Goal: Task Accomplishment & Management: Use online tool/utility

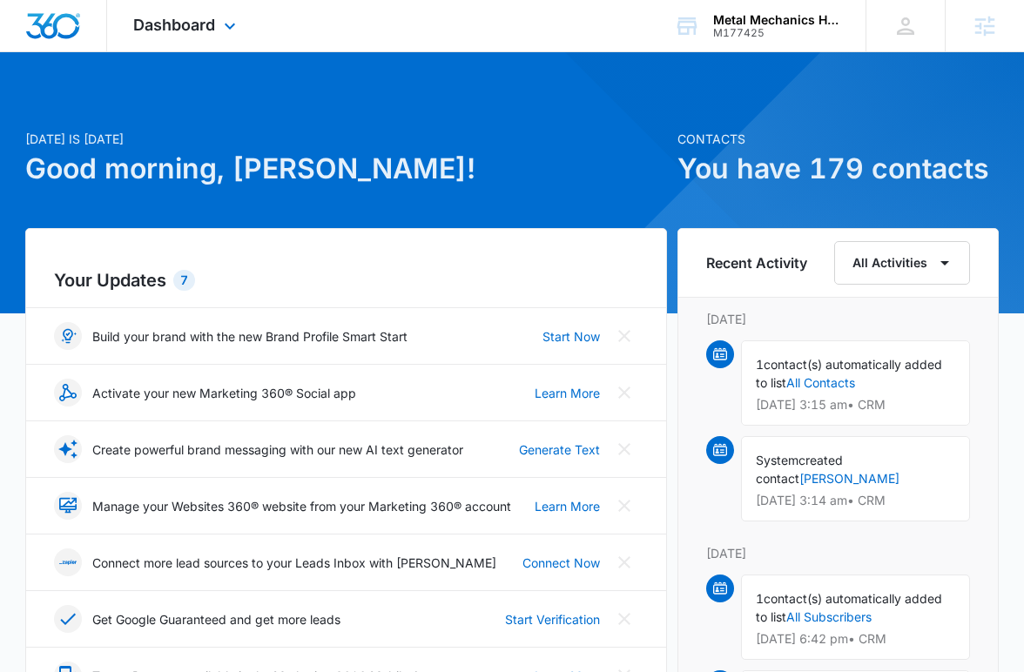
click at [180, 13] on div "Dashboard Apps Reputation Websites Forms CRM Email Social Content Ads Intellige…" at bounding box center [186, 25] width 159 height 51
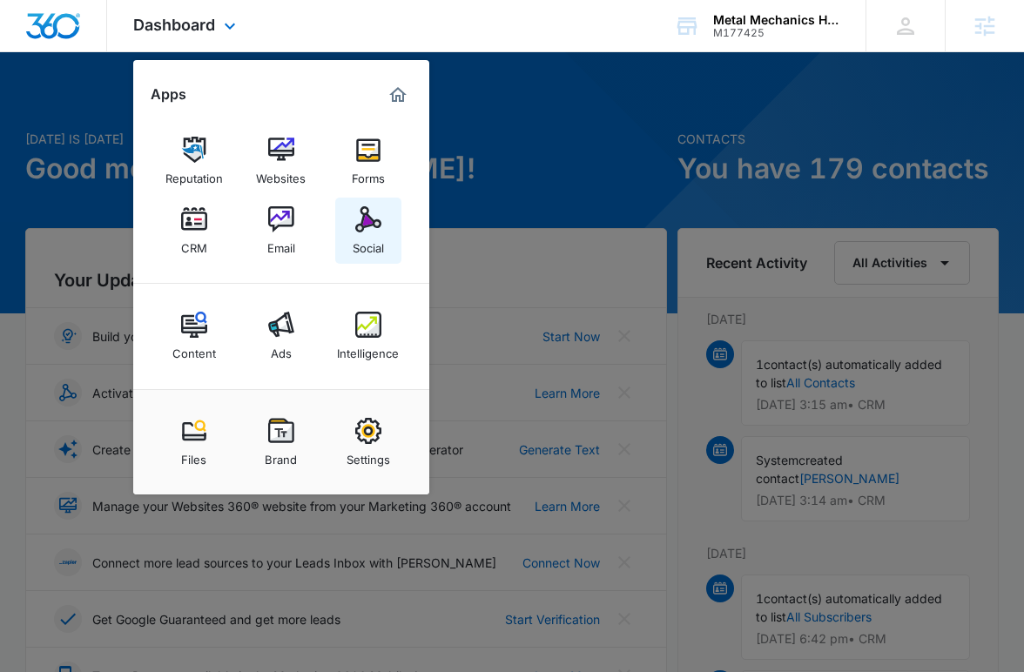
click at [377, 224] on img at bounding box center [368, 219] width 26 height 26
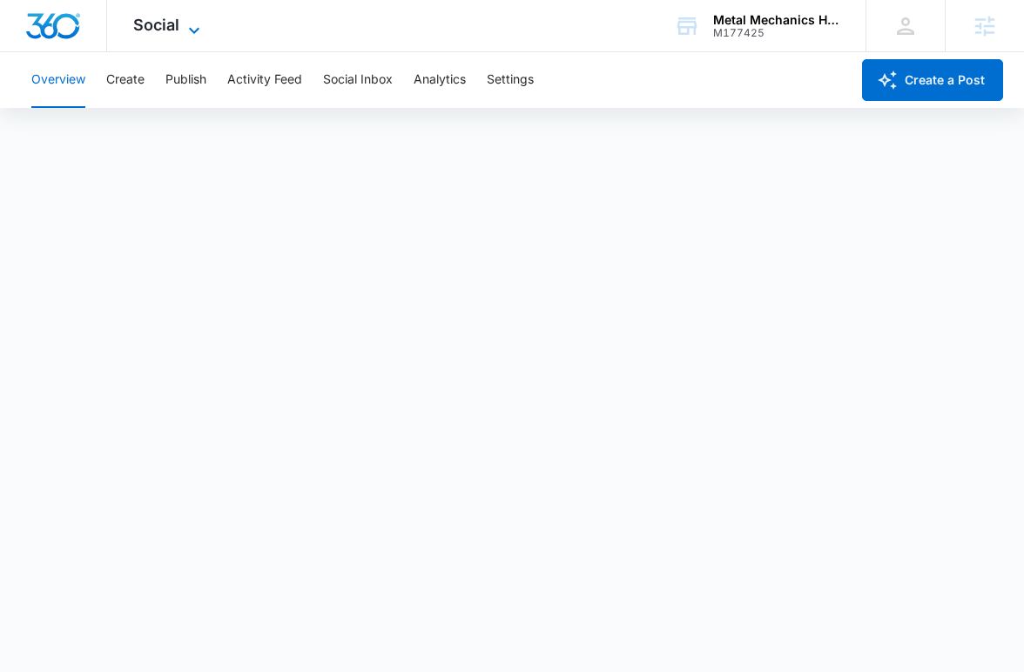
click at [170, 23] on span "Social" at bounding box center [156, 25] width 46 height 18
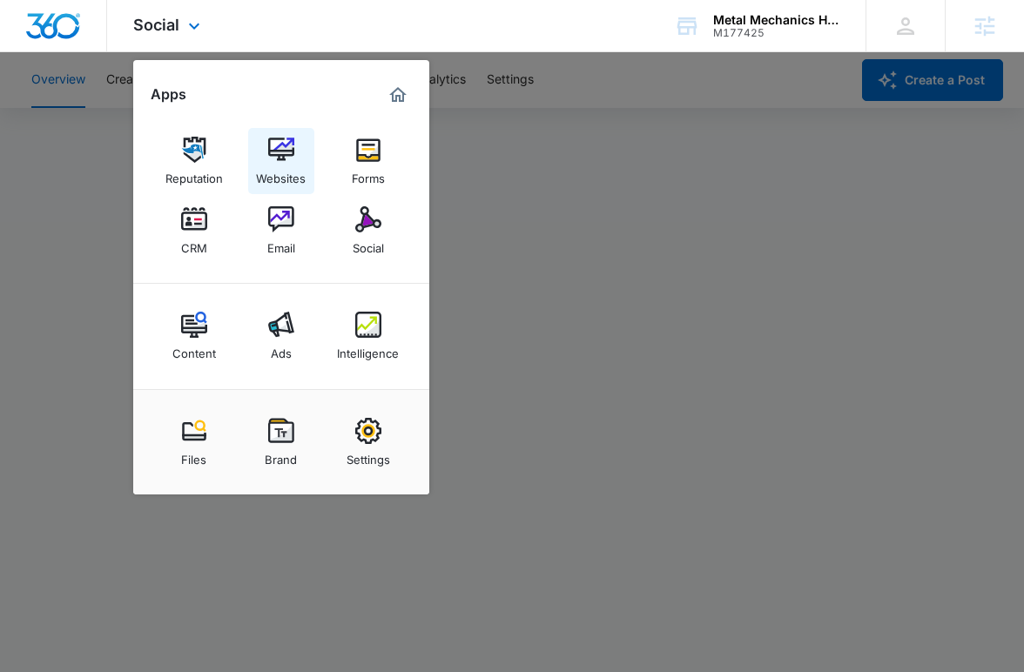
click at [270, 145] on img at bounding box center [281, 150] width 26 height 26
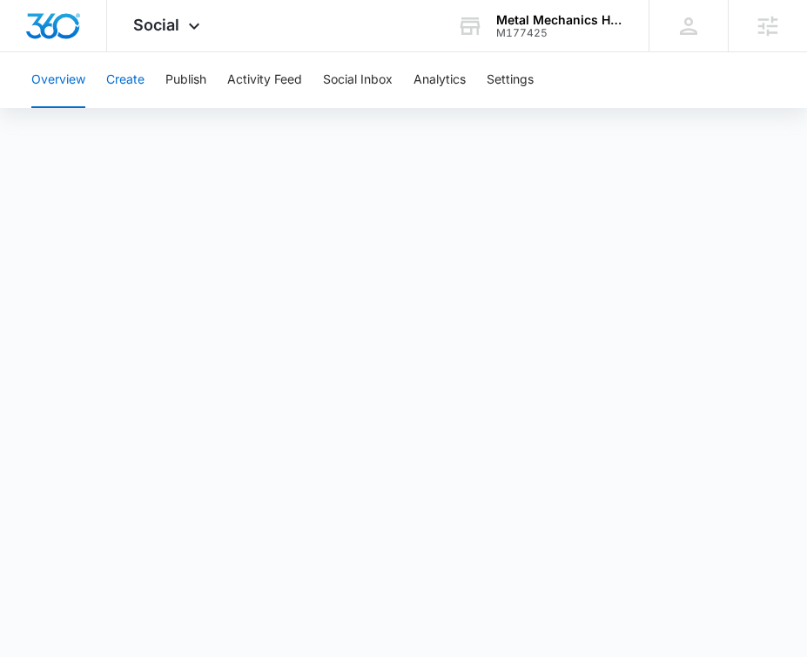
click at [124, 75] on button "Create" at bounding box center [125, 80] width 38 height 56
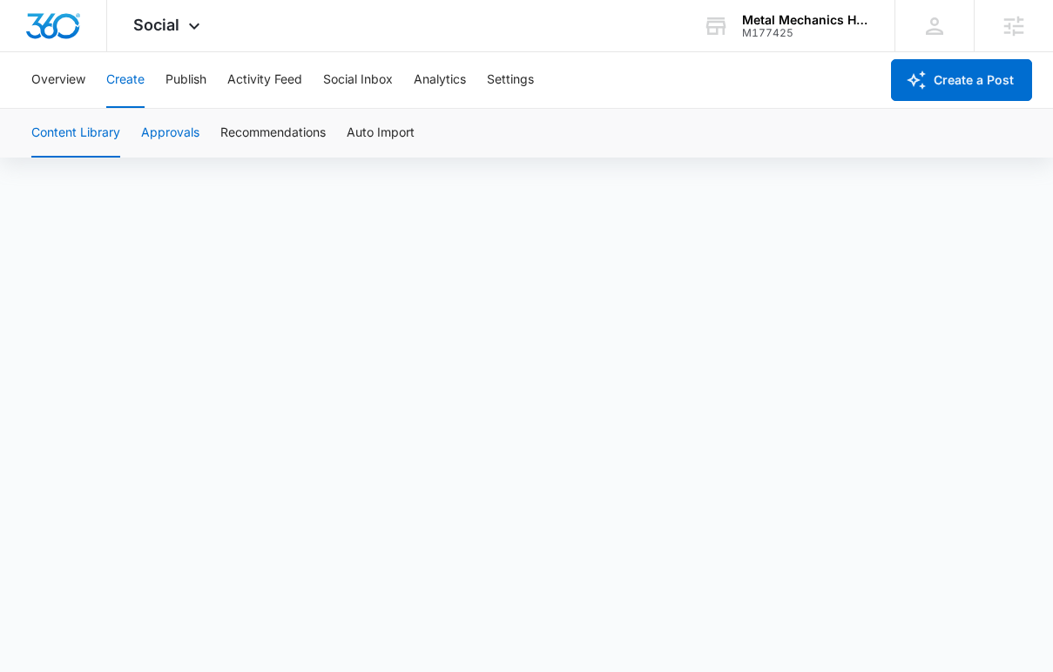
click at [150, 131] on button "Approvals" at bounding box center [170, 133] width 58 height 49
click at [185, 27] on icon at bounding box center [194, 30] width 21 height 21
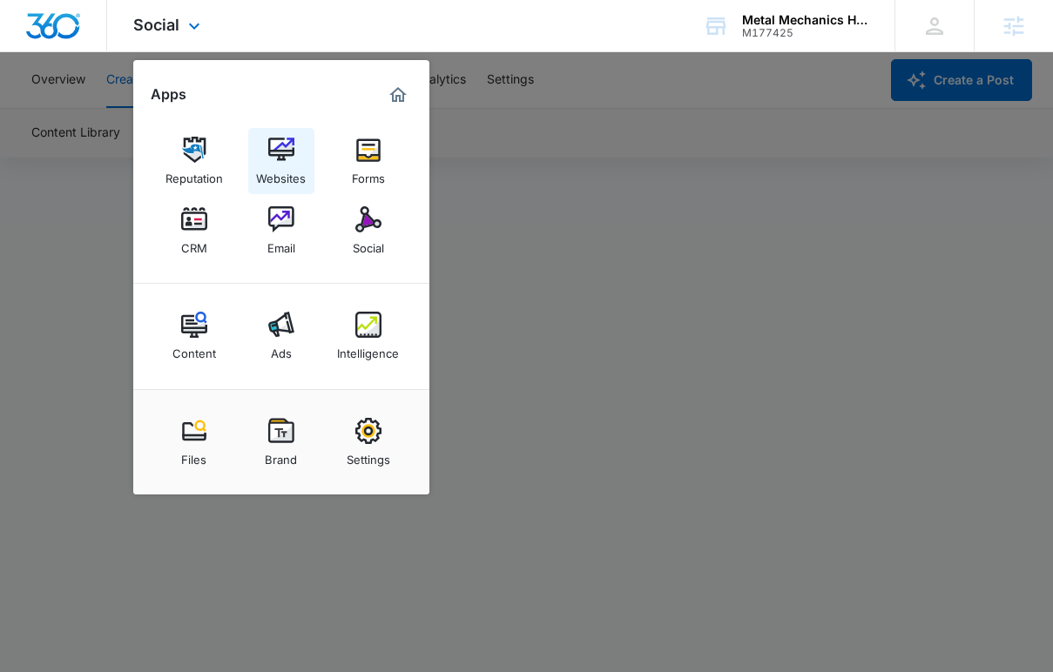
click at [285, 154] on img at bounding box center [281, 150] width 26 height 26
